Goal: Task Accomplishment & Management: Manage account settings

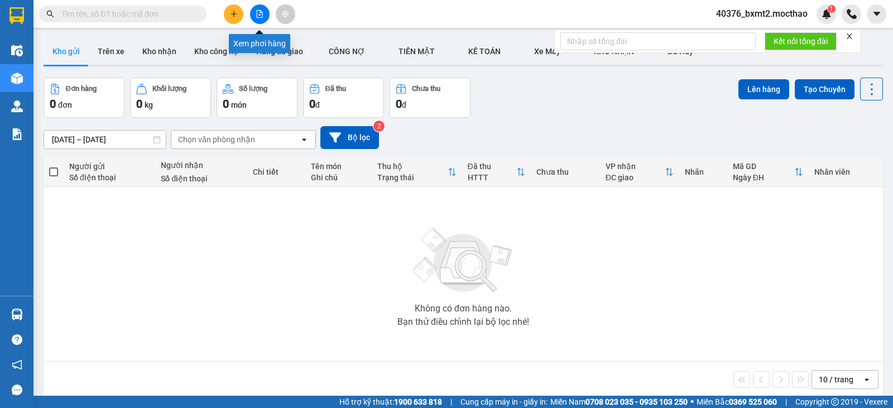
click at [259, 15] on icon "file-add" at bounding box center [260, 14] width 6 height 8
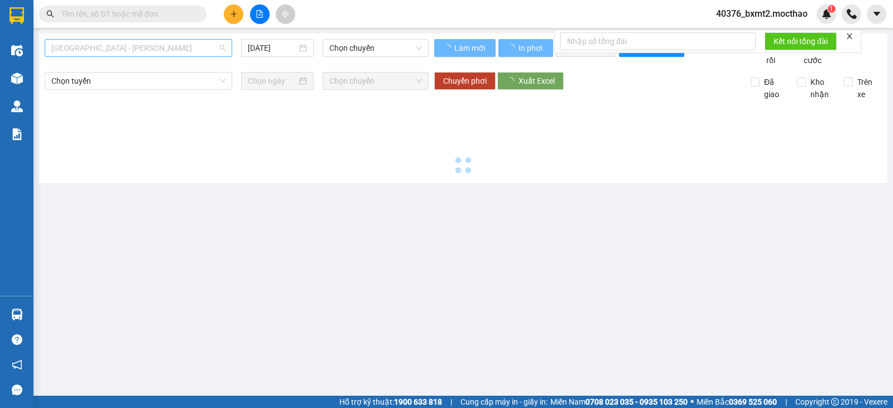
click at [203, 47] on span "Sài Gòn - Tuy Hòa" at bounding box center [138, 48] width 174 height 17
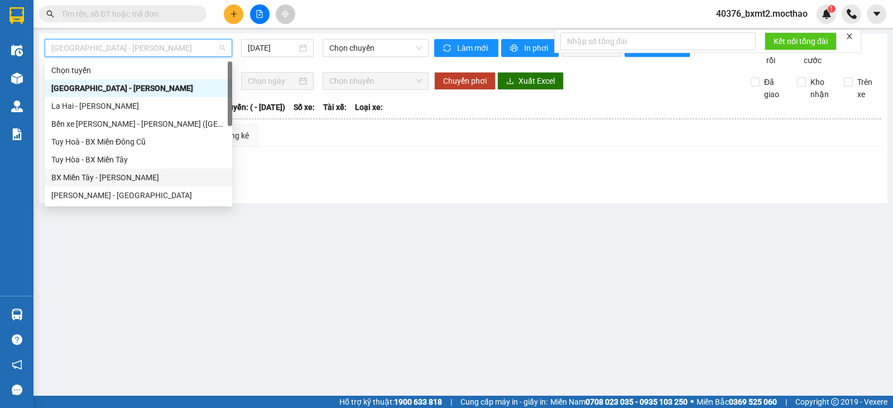
click at [89, 175] on div "BX Miền Tây - Tuy Hòa" at bounding box center [138, 177] width 174 height 12
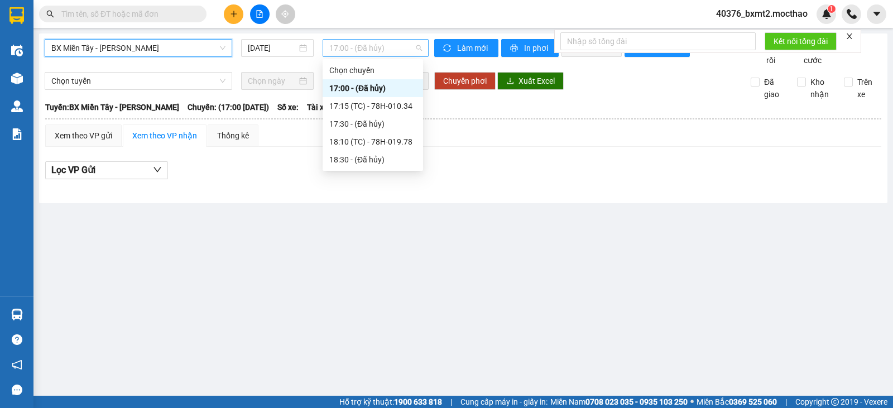
click at [382, 49] on span "17:00 - (Đã hủy)" at bounding box center [375, 48] width 92 height 17
click at [379, 140] on div "18:10 (TC) - 78H-019.78" at bounding box center [372, 142] width 87 height 12
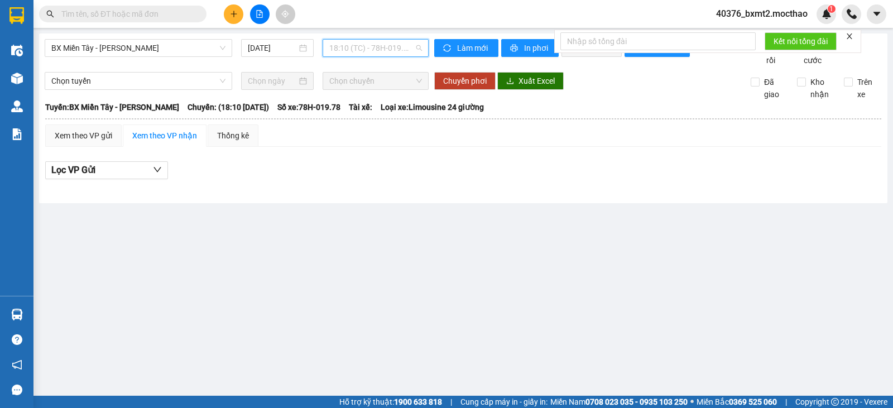
click at [395, 45] on span "18:10 (TC) - 78H-019.78" at bounding box center [375, 48] width 92 height 17
click at [206, 243] on main "BX Miền Tây - Tuy Hòa 13/10/2025 18:10 (TC) - 78H-019.78 Làm mới In phơi In đơn…" at bounding box center [446, 198] width 893 height 396
click at [279, 46] on input "13/10/2025" at bounding box center [273, 48] width 50 height 12
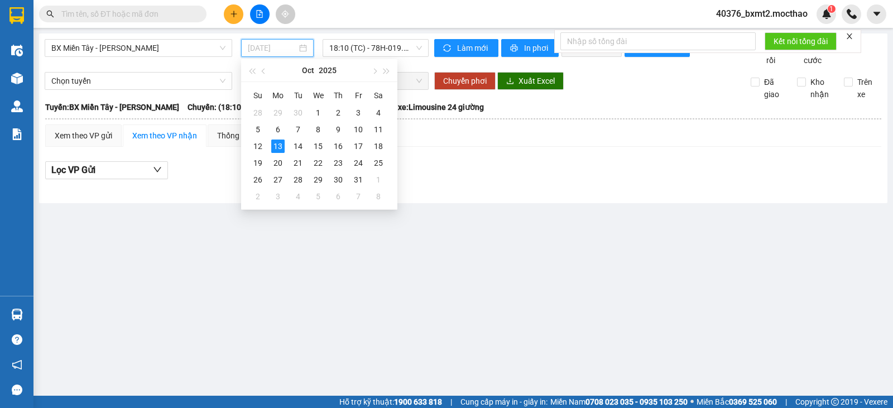
type input "13/10/2025"
click at [610, 282] on main "BX Miền Tây - Tuy Hòa 13/10/2025 18:10 (TC) - 78H-019.78 Làm mới In phơi In đơn…" at bounding box center [446, 198] width 893 height 396
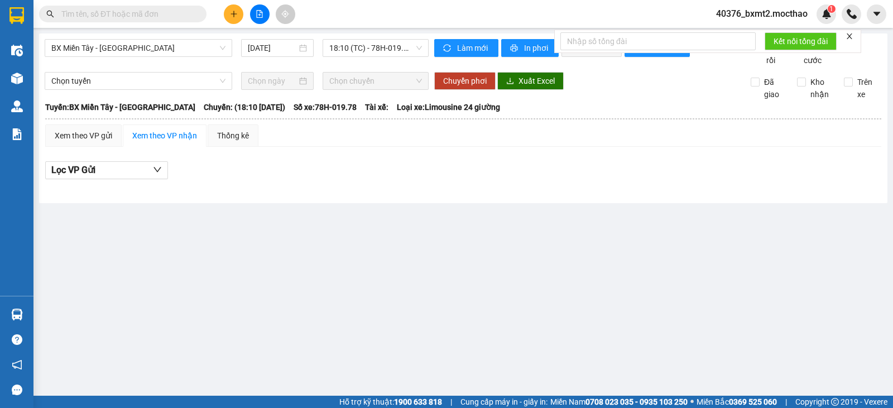
click at [132, 58] on div "BX Miền Tây - Tuy Hòa 13/10/2025 18:10 (TC) - 78H-019.78" at bounding box center [237, 52] width 384 height 27
click at [146, 46] on span "BX Miền Tây - Tuy Hòa" at bounding box center [138, 48] width 174 height 17
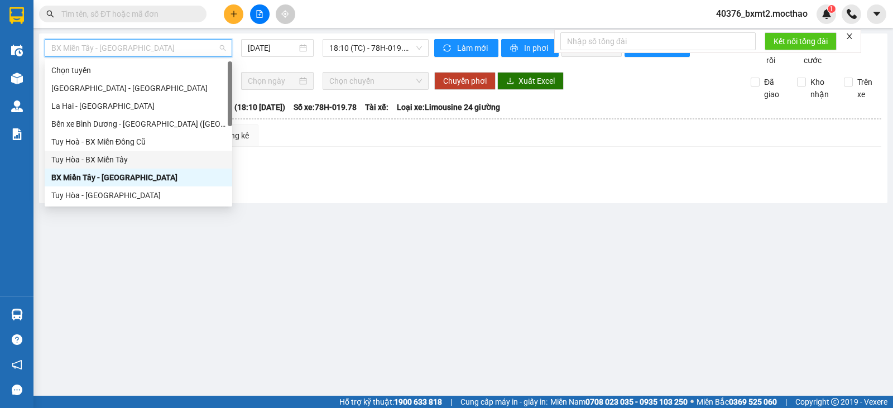
drag, startPoint x: 114, startPoint y: 159, endPoint x: 119, endPoint y: 152, distance: 7.6
click at [119, 152] on div "Tuy Hòa - BX Miền Tây" at bounding box center [139, 160] width 188 height 18
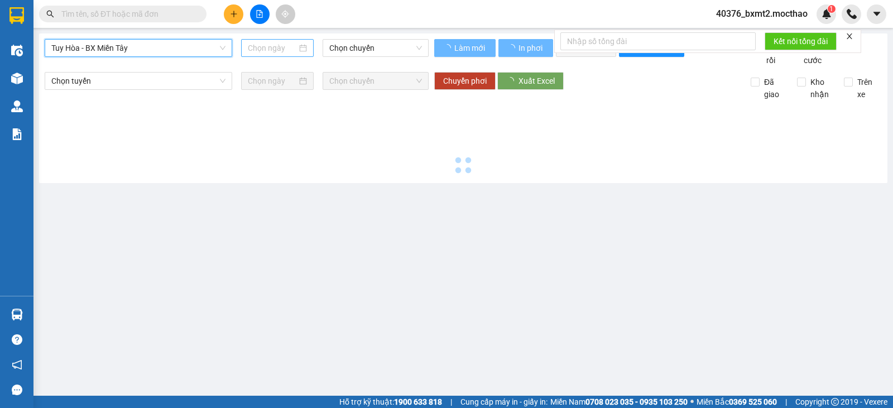
click at [276, 51] on input at bounding box center [273, 48] width 50 height 12
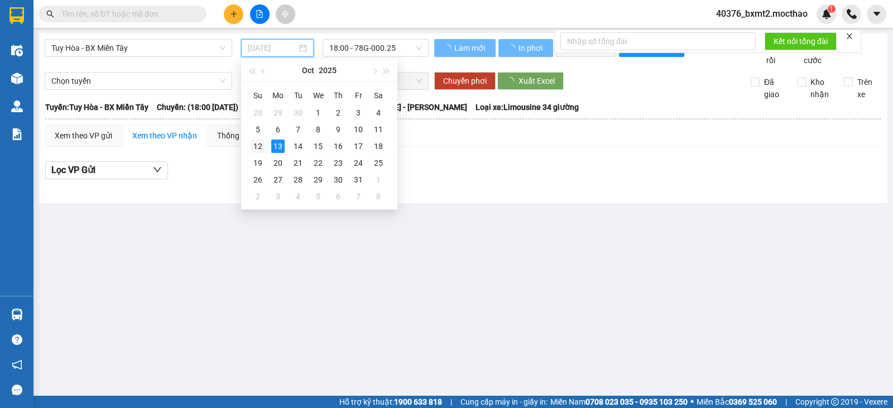
click at [254, 144] on div "12" at bounding box center [257, 146] width 13 height 13
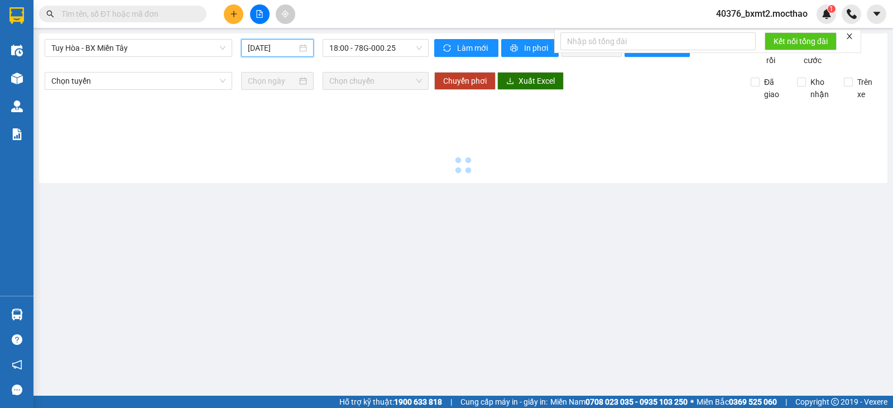
type input "12/10/2025"
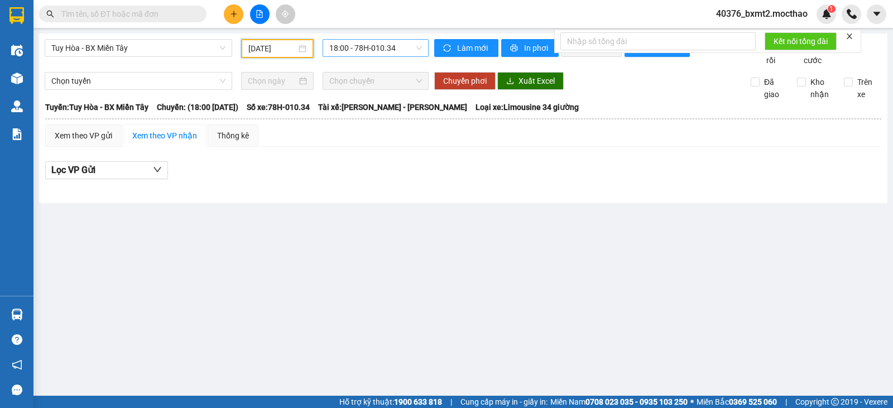
click at [381, 50] on span "18:00 - 78H-010.34" at bounding box center [375, 48] width 92 height 17
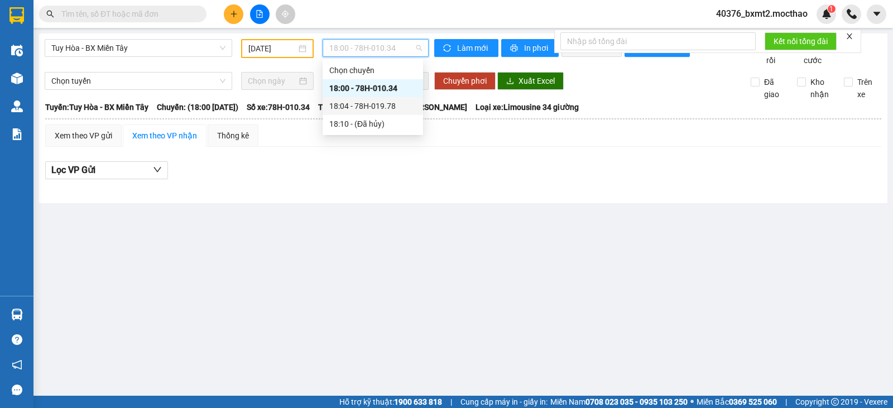
click at [376, 111] on div "18:04 - 78H-019.78" at bounding box center [372, 106] width 87 height 12
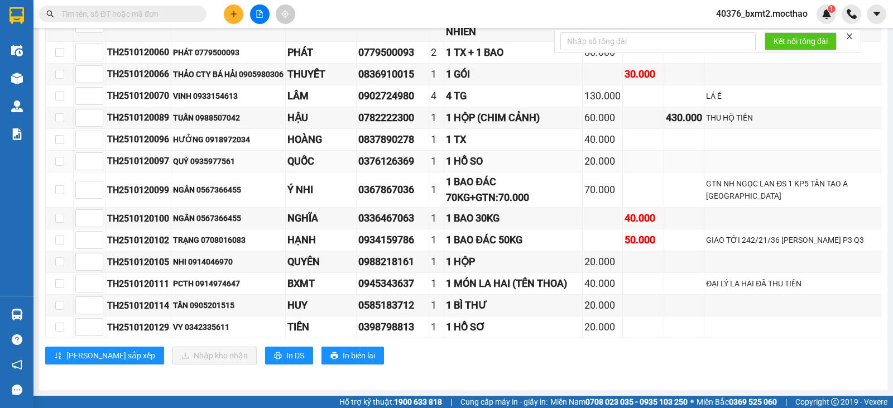
scroll to position [215, 0]
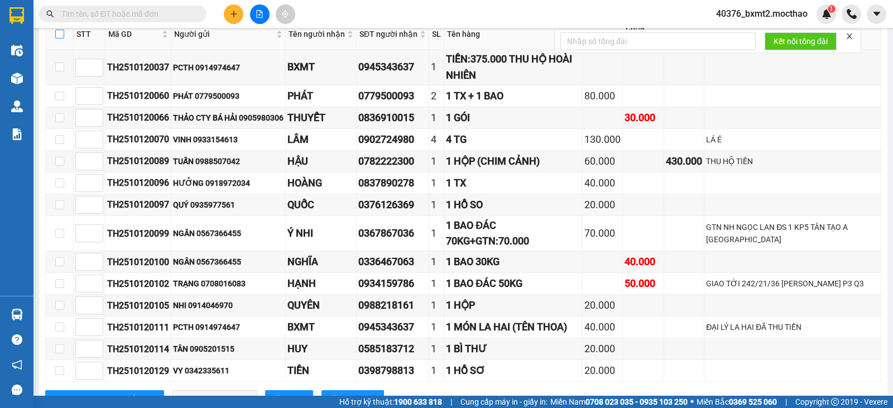
click at [61, 39] on input "checkbox" at bounding box center [59, 34] width 9 height 9
checkbox input "true"
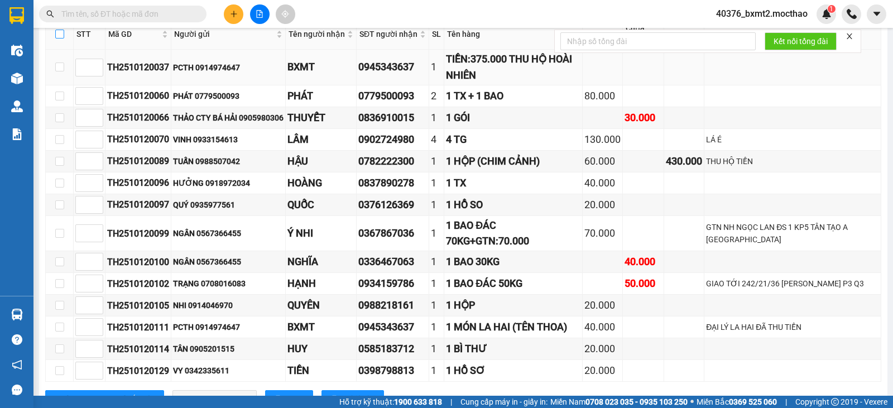
checkbox input "true"
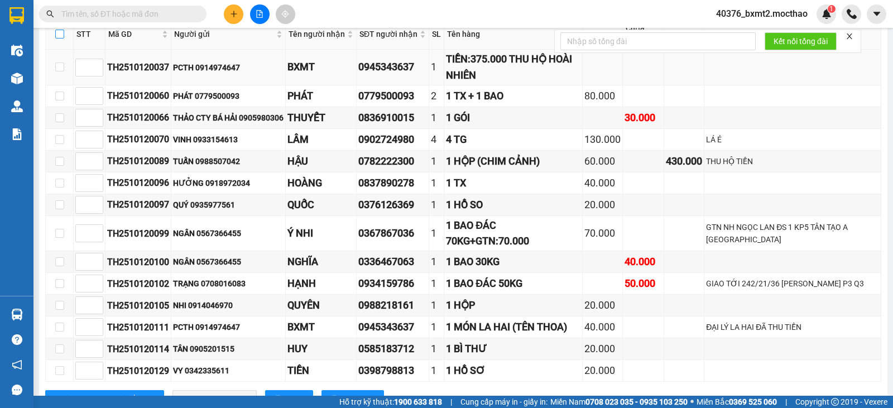
checkbox input "true"
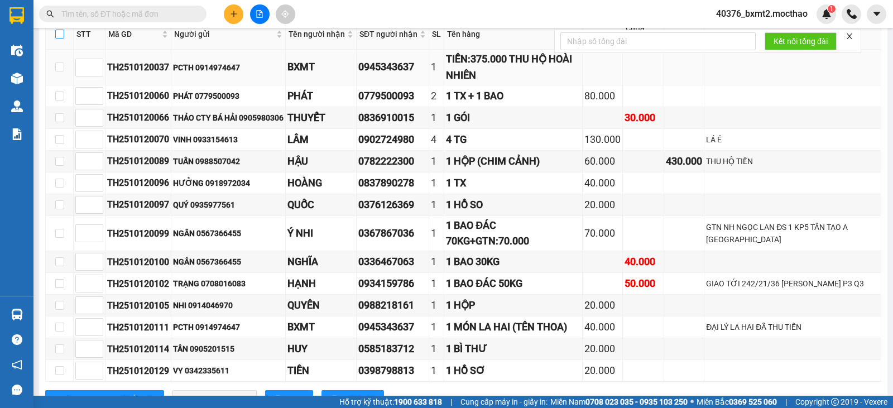
checkbox input "true"
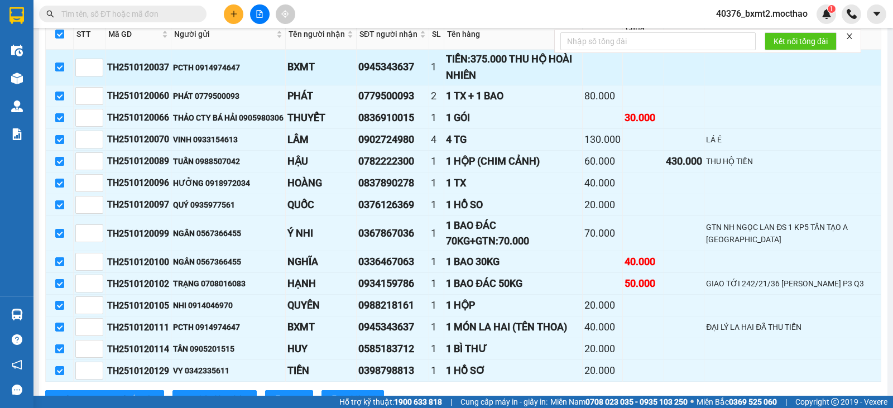
click at [58, 71] on input "checkbox" at bounding box center [59, 67] width 9 height 9
checkbox input "false"
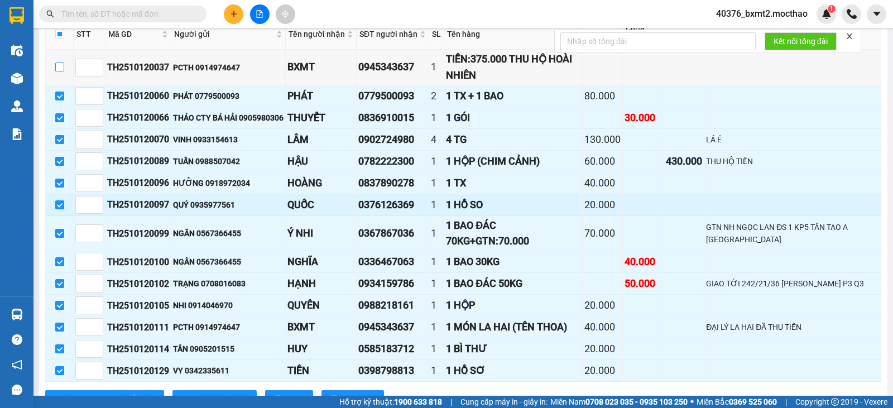
scroll to position [271, 0]
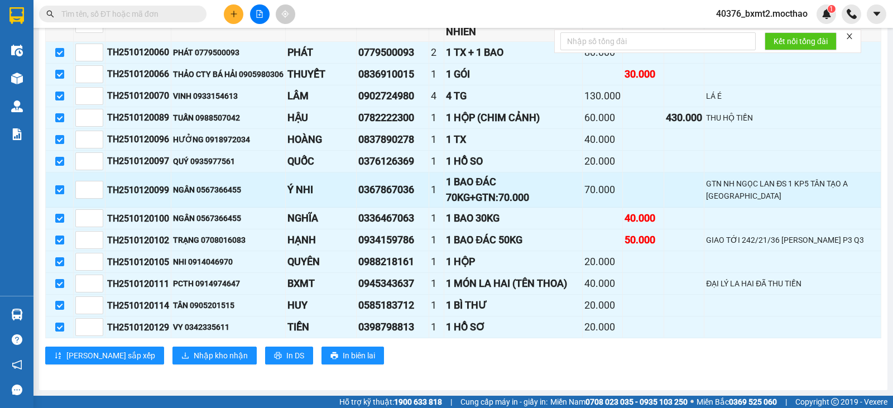
click at [57, 187] on input "checkbox" at bounding box center [59, 189] width 9 height 9
checkbox input "false"
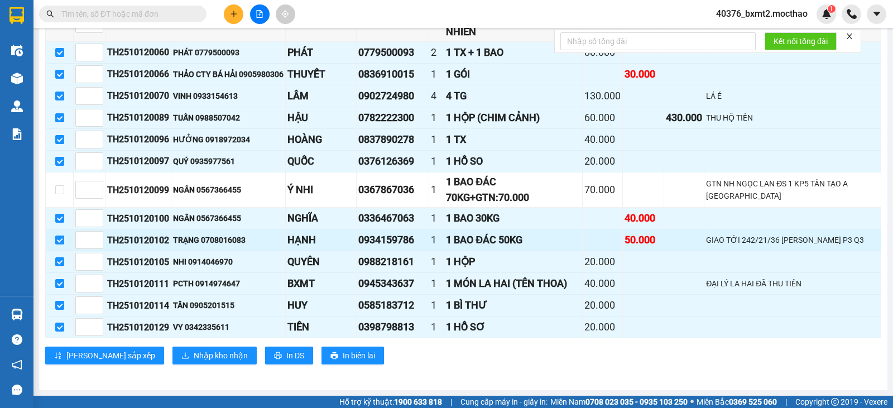
click at [60, 239] on input "checkbox" at bounding box center [59, 240] width 9 height 9
checkbox input "false"
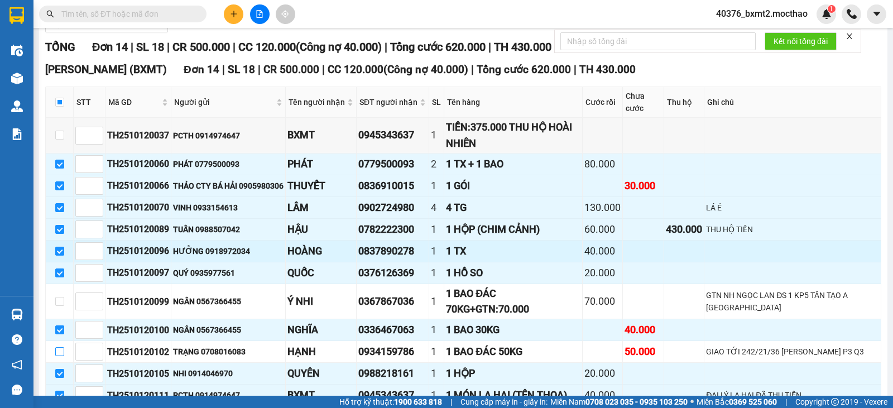
scroll to position [159, 0]
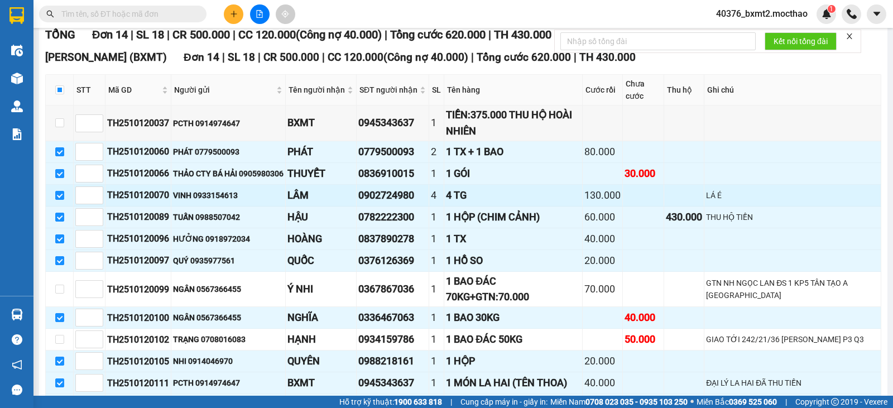
click at [64, 207] on td at bounding box center [60, 196] width 28 height 22
click at [60, 200] on input "checkbox" at bounding box center [59, 195] width 9 height 9
checkbox input "false"
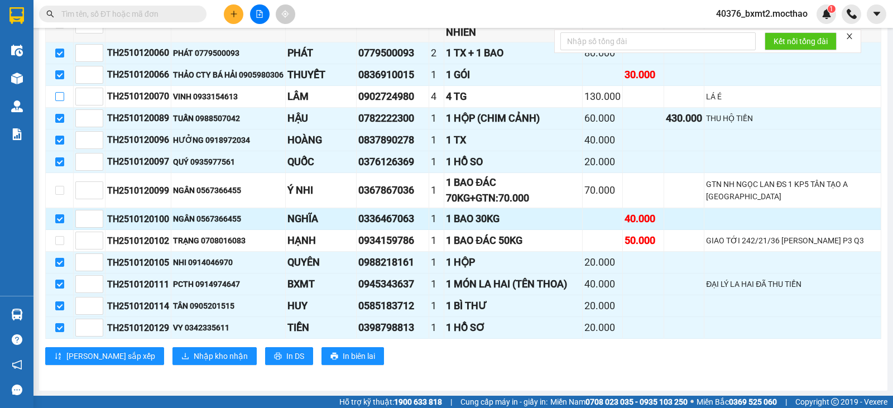
scroll to position [271, 0]
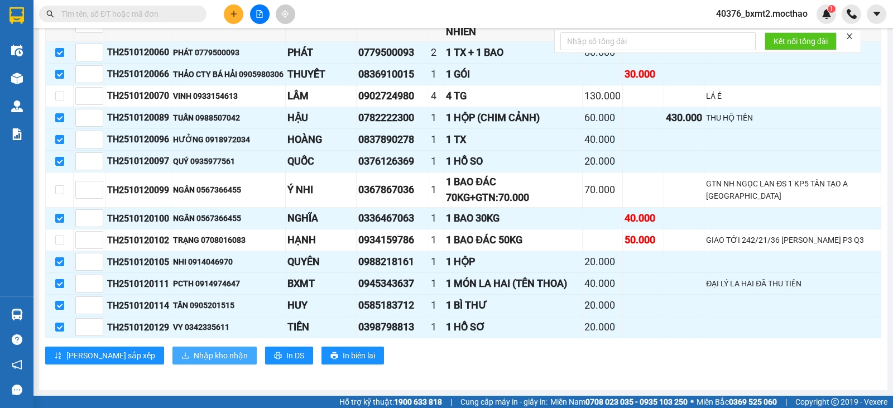
click at [173, 364] on button "Nhập kho nhận" at bounding box center [215, 356] width 84 height 18
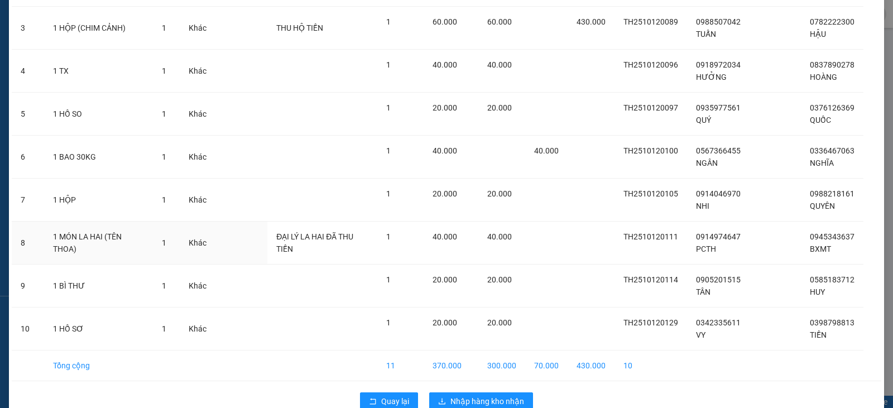
scroll to position [197, 0]
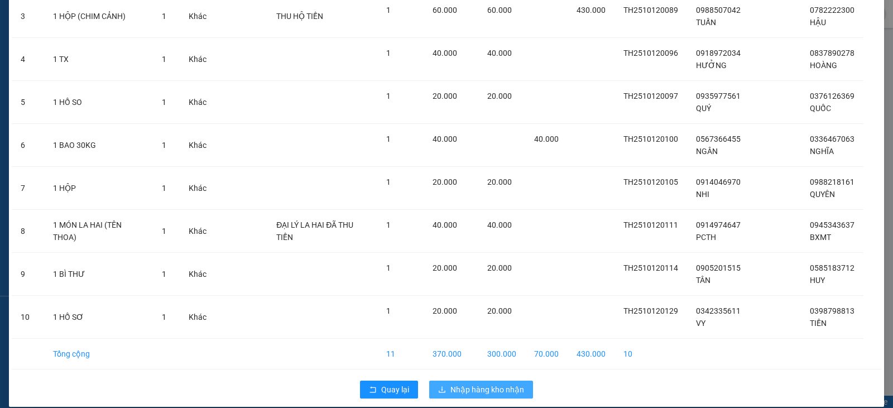
click at [507, 384] on span "Nhập hàng kho nhận" at bounding box center [488, 390] width 74 height 12
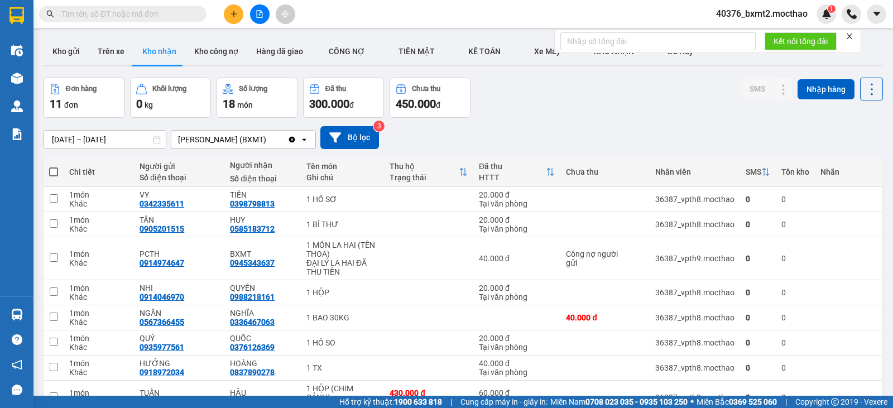
click at [705, 85] on div "Đơn hàng 11 đơn Khối lượng 0 kg Số lượng 18 món Đã thu 300.000 đ Chưa thu 450.0…" at bounding box center [464, 98] width 840 height 40
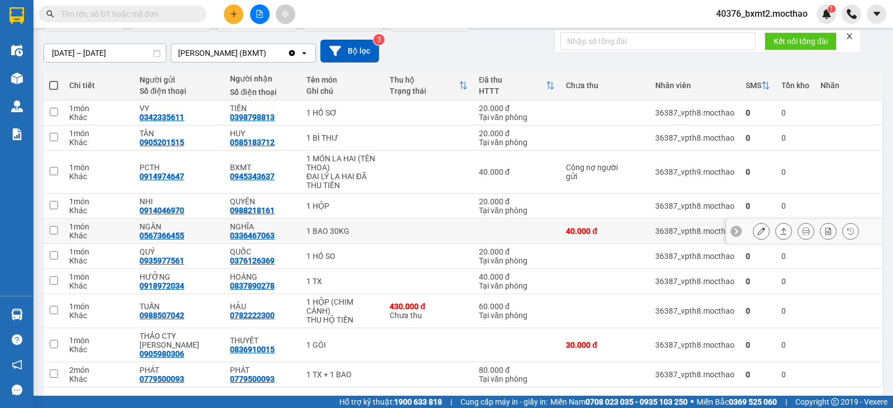
scroll to position [115, 0]
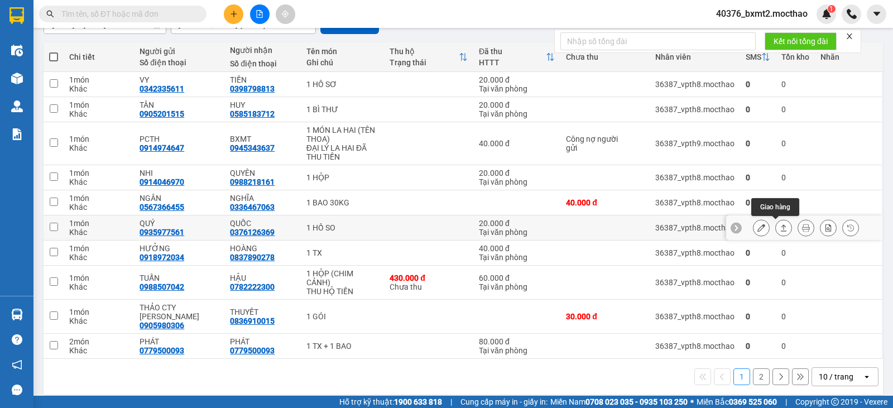
click at [780, 224] on icon at bounding box center [784, 228] width 8 height 8
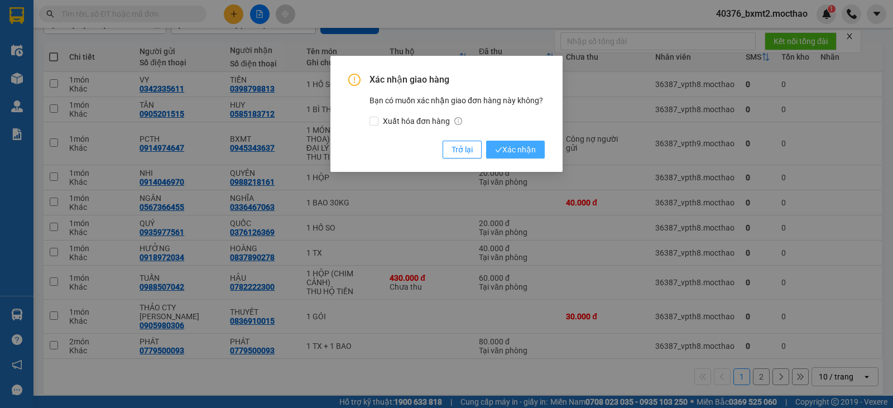
click at [523, 147] on span "Xác nhận" at bounding box center [515, 149] width 41 height 12
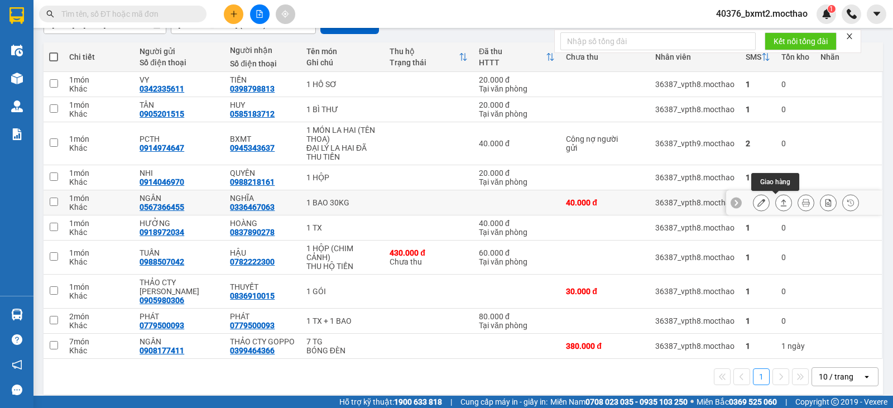
click at [780, 203] on icon at bounding box center [784, 203] width 8 height 8
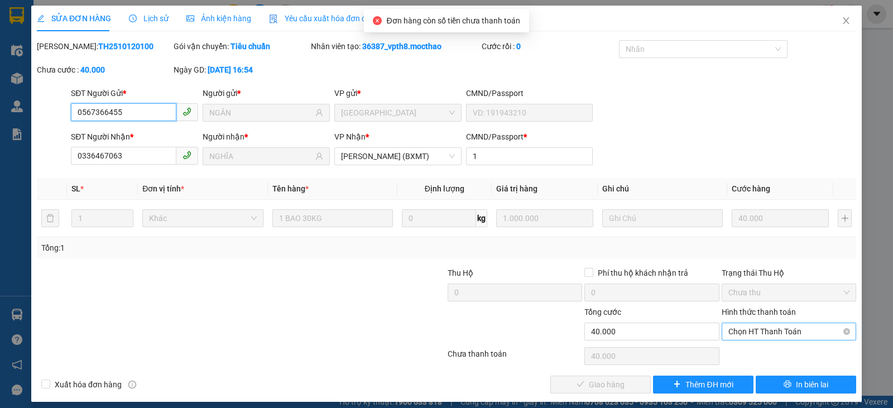
click at [766, 329] on span "Chọn HT Thanh Toán" at bounding box center [789, 331] width 121 height 17
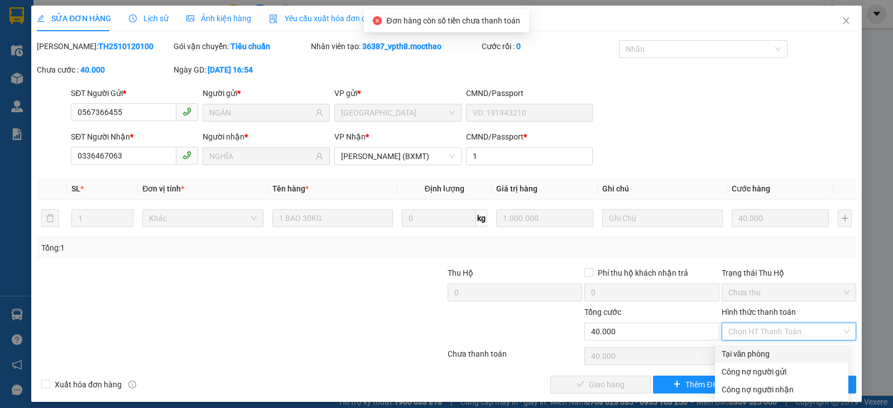
click at [748, 346] on div "Tại văn phòng" at bounding box center [781, 354] width 133 height 18
type input "0"
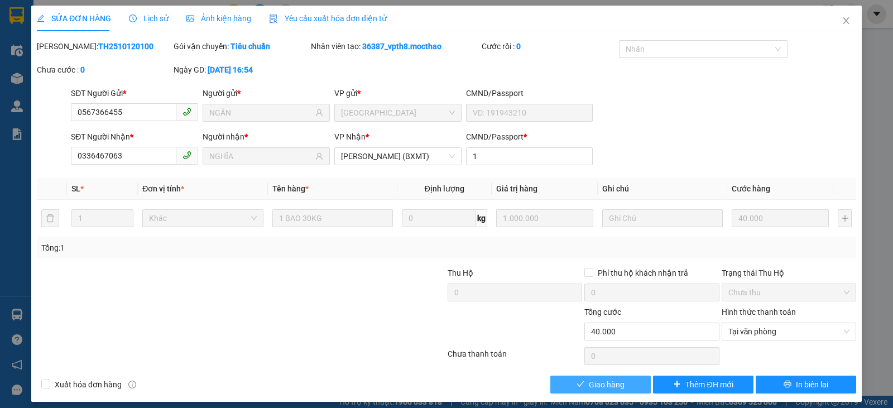
click at [594, 377] on button "Giao hàng" at bounding box center [600, 385] width 100 height 18
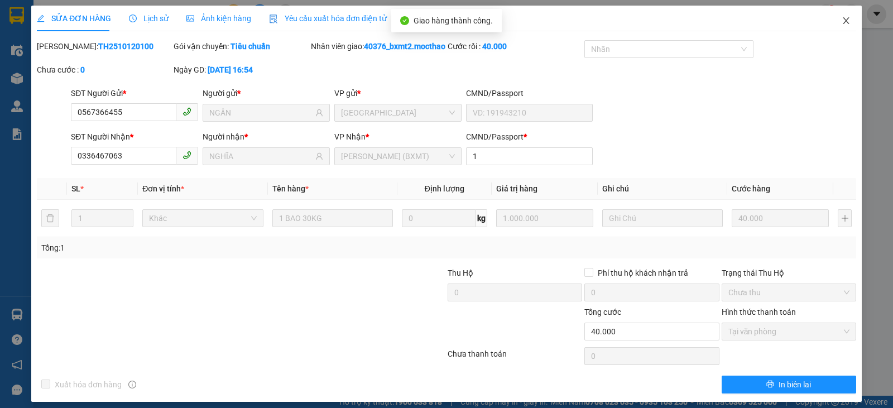
click at [842, 18] on icon "close" at bounding box center [846, 20] width 9 height 9
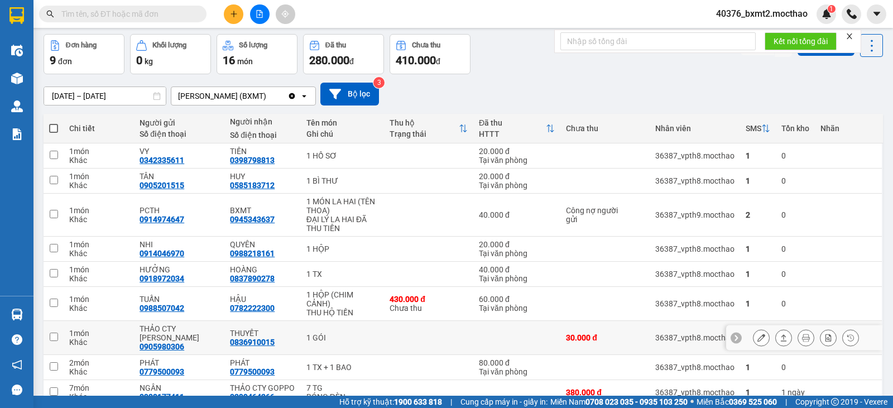
scroll to position [90, 0]
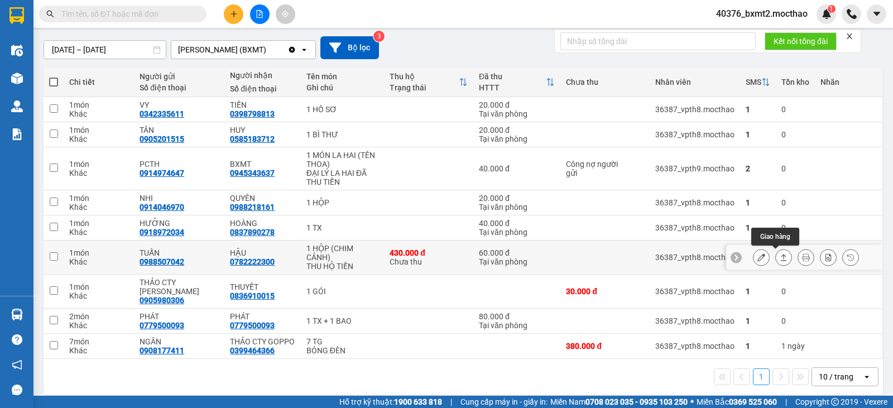
click at [780, 257] on icon at bounding box center [784, 257] width 8 height 8
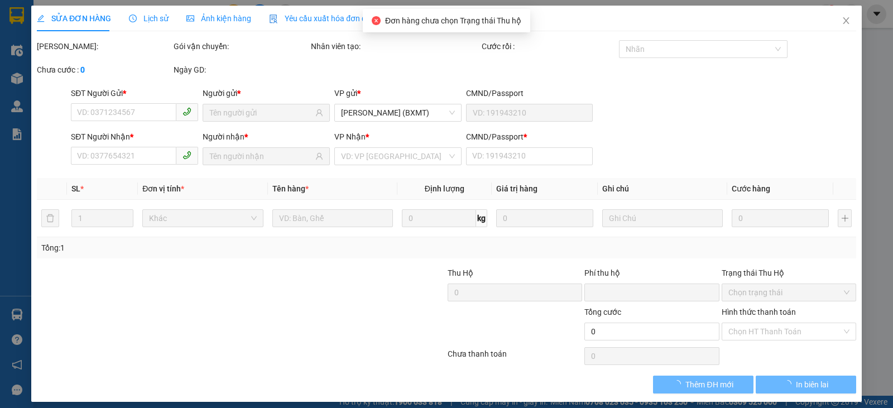
type input "0988507042"
type input "TUẤN"
type input "0782222300"
type input "HẬU"
type input "1"
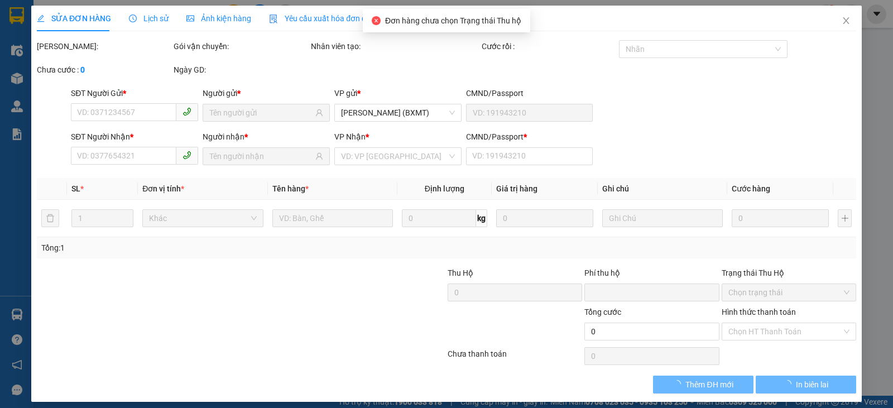
type input "430.000"
type input "0"
type input "60.000"
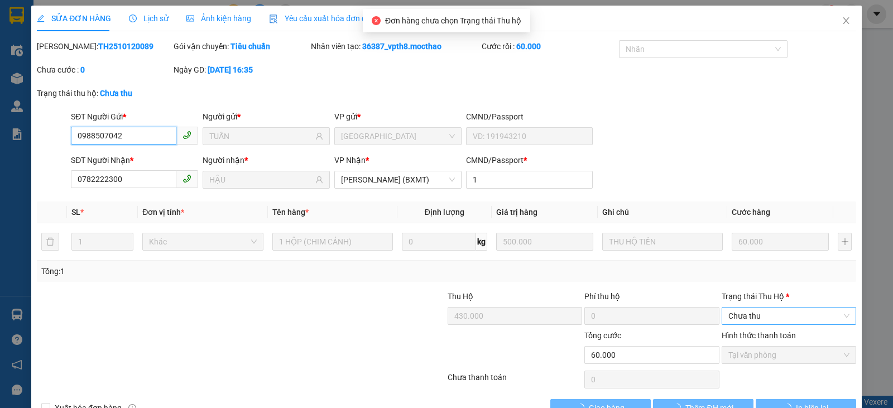
checkbox input "true"
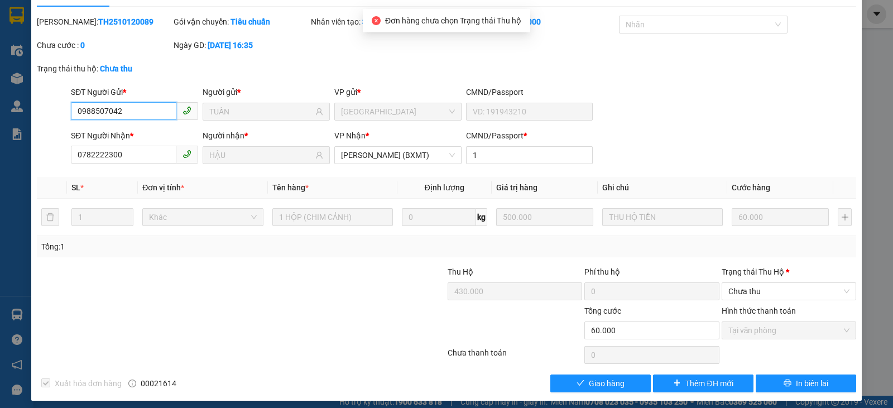
scroll to position [31, 0]
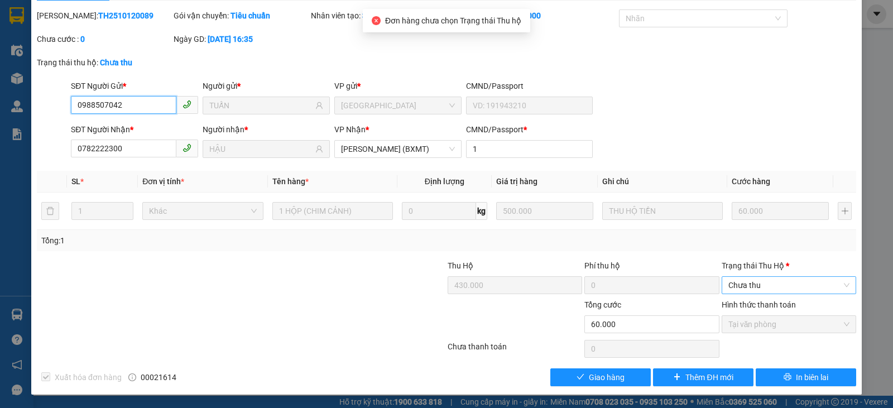
click at [751, 284] on span "Chưa thu" at bounding box center [789, 285] width 121 height 17
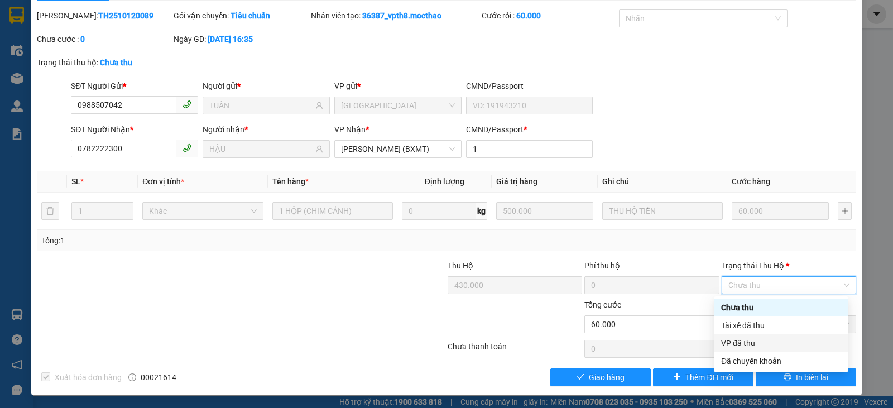
click at [755, 338] on div "VP đã thu" at bounding box center [781, 343] width 120 height 12
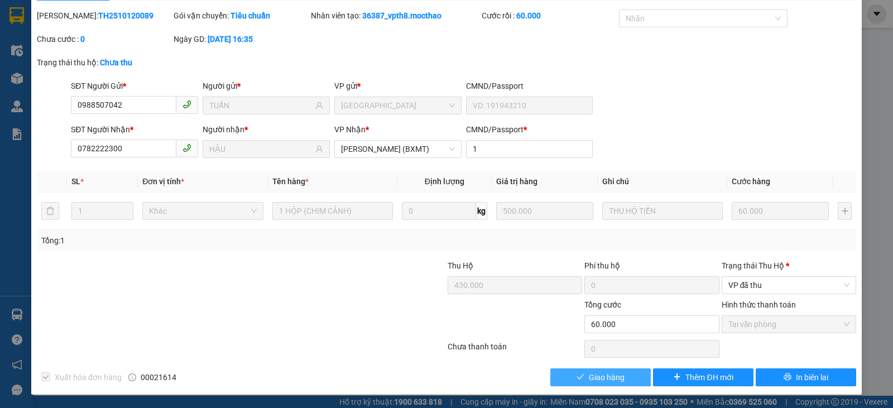
click at [605, 376] on span "Giao hàng" at bounding box center [607, 377] width 36 height 12
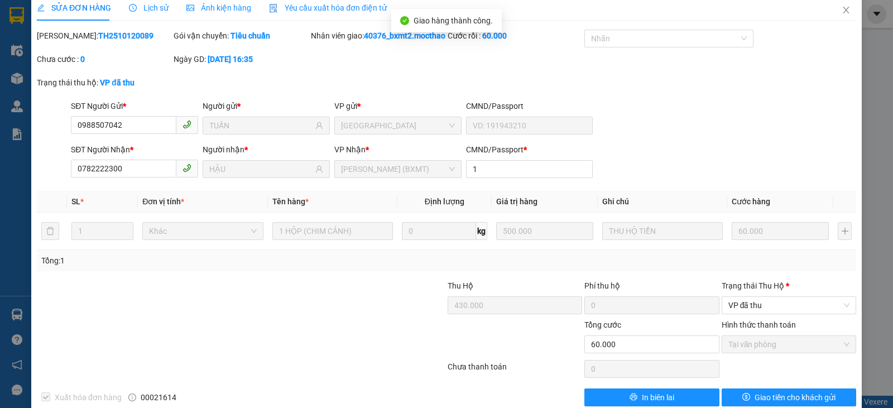
scroll to position [0, 0]
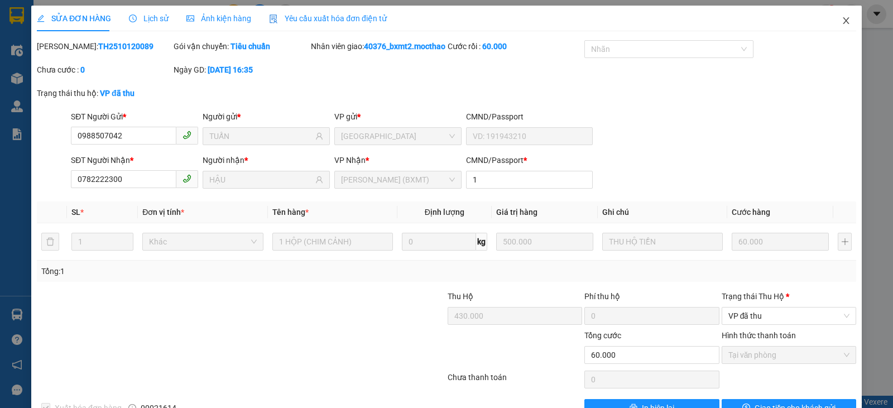
click at [833, 23] on span "Close" at bounding box center [846, 21] width 31 height 31
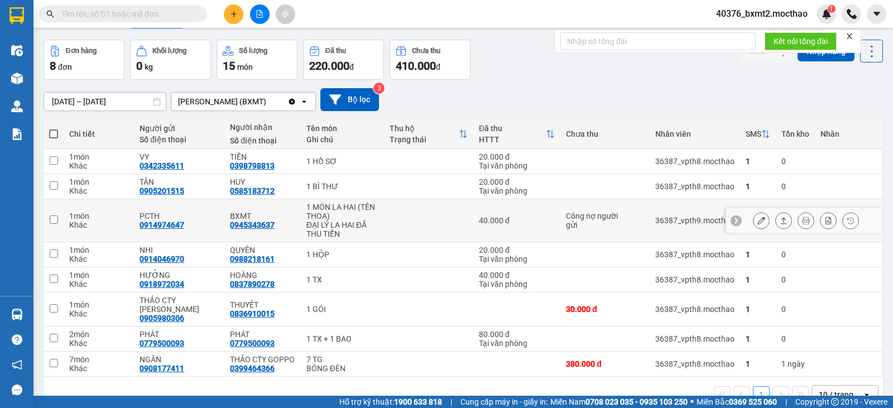
scroll to position [56, 0]
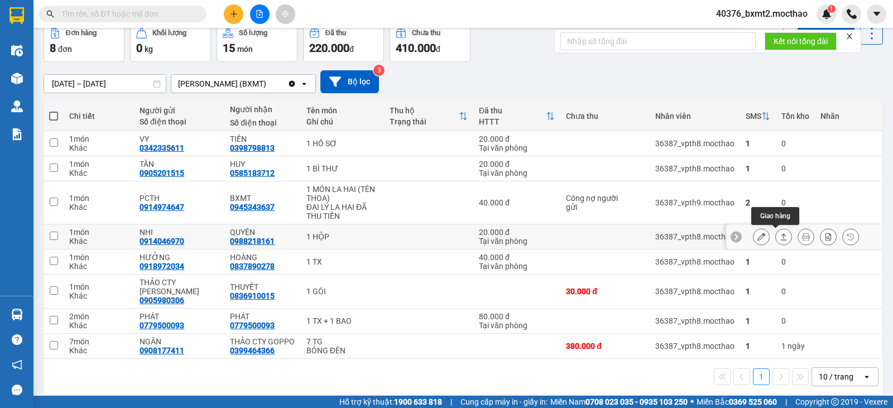
click at [780, 241] on icon at bounding box center [784, 237] width 8 height 8
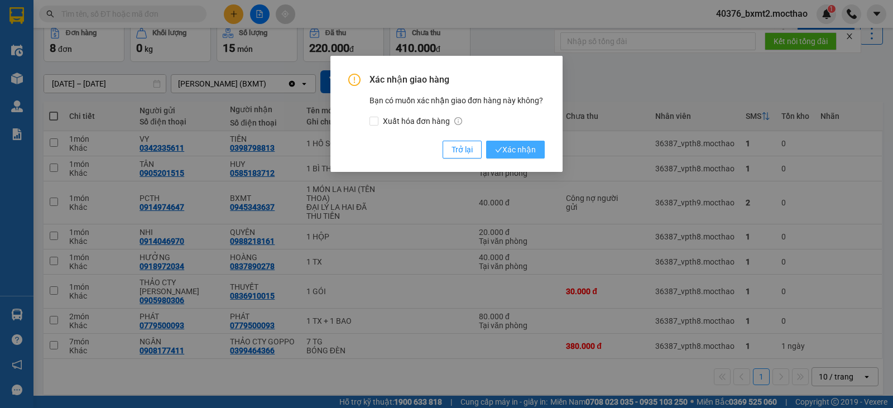
click at [502, 147] on span "Xác nhận" at bounding box center [515, 149] width 41 height 12
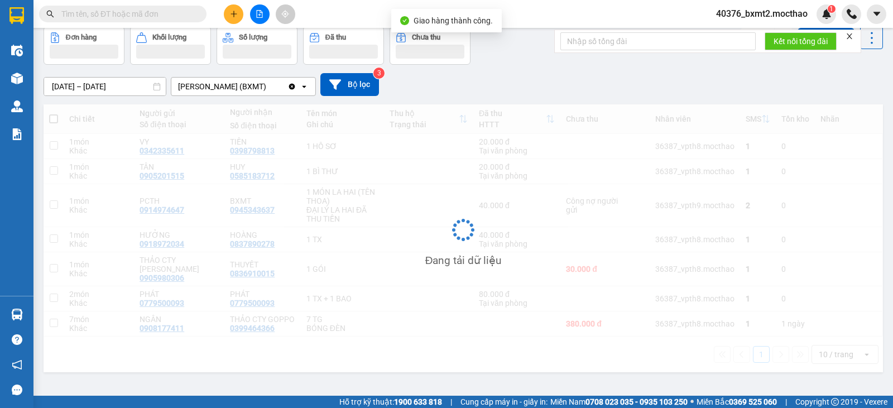
scroll to position [51, 0]
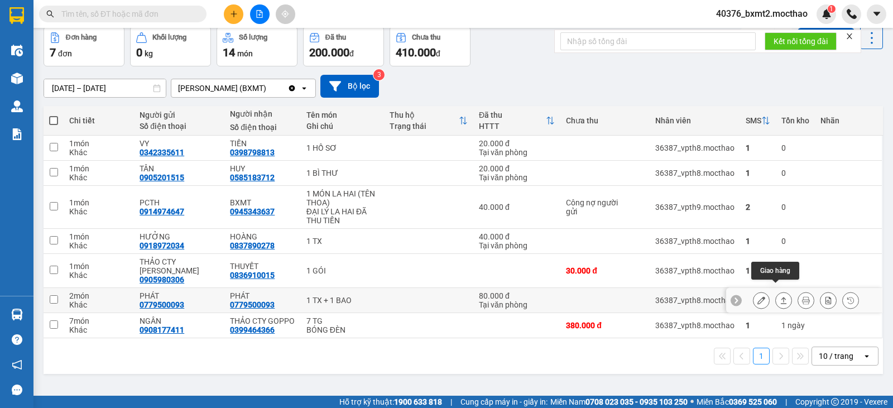
click at [780, 296] on icon at bounding box center [784, 300] width 8 height 8
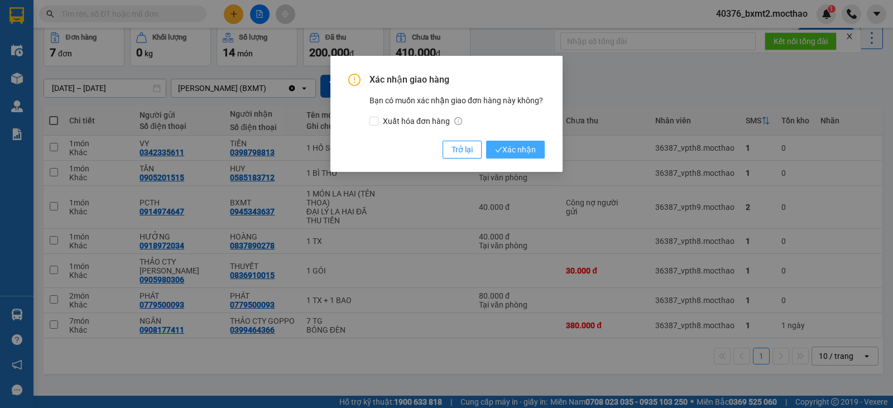
click at [514, 149] on span "Xác nhận" at bounding box center [515, 149] width 41 height 12
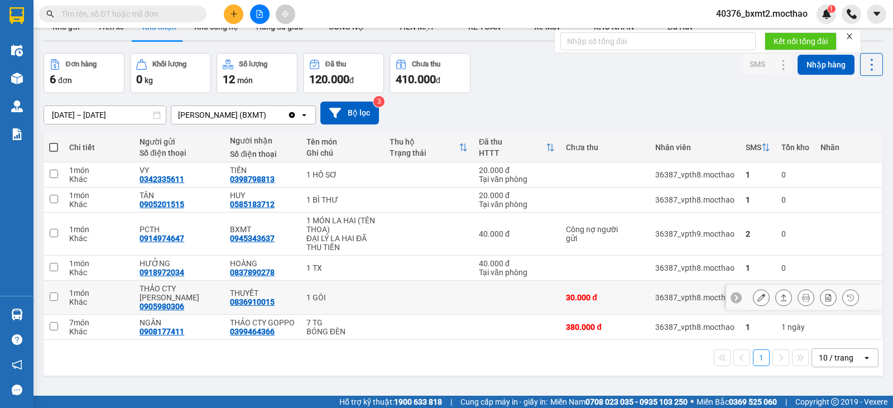
scroll to position [0, 0]
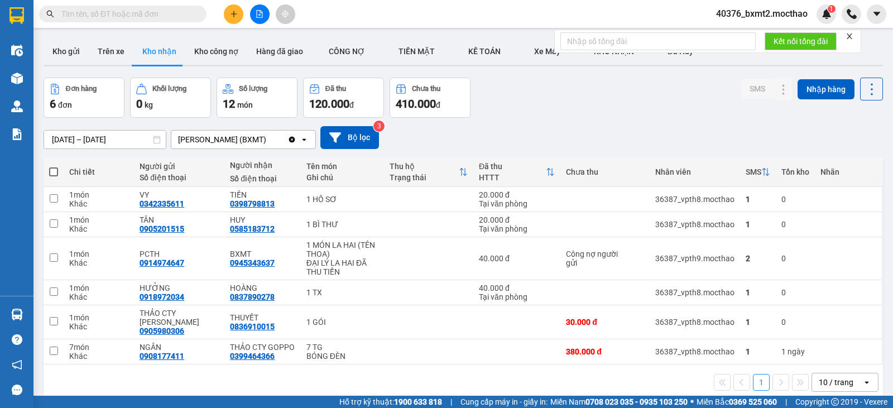
click at [650, 128] on div "11/10/2025 – 13/10/2025 Press the down arrow key to interact with the calendar …" at bounding box center [464, 137] width 840 height 23
